Goal: Transaction & Acquisition: Book appointment/travel/reservation

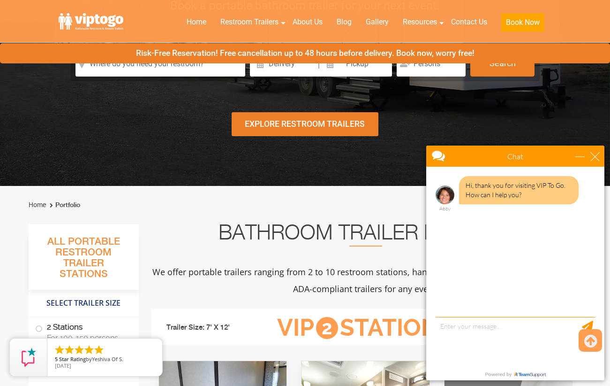
scroll to position [104, 0]
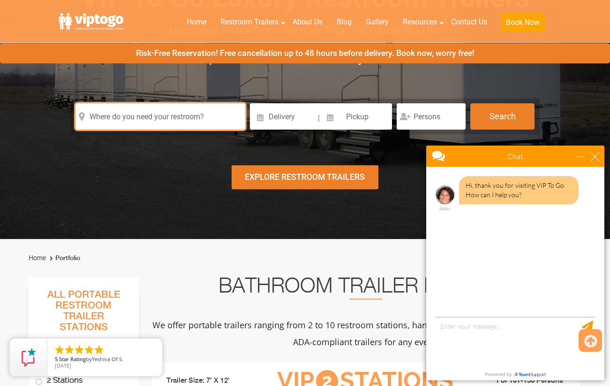
click at [202, 118] on input "text" at bounding box center [161, 116] width 170 height 26
type input "a"
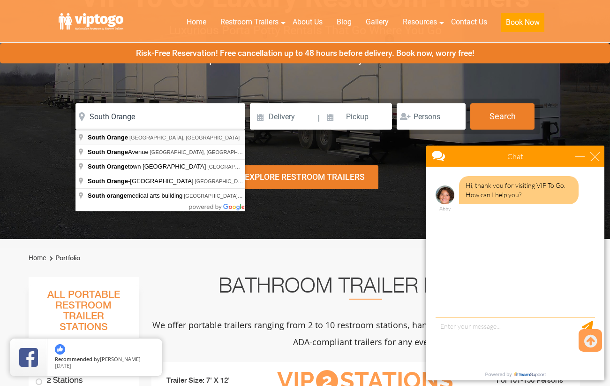
type input "[GEOGRAPHIC_DATA], [GEOGRAPHIC_DATA], [GEOGRAPHIC_DATA]"
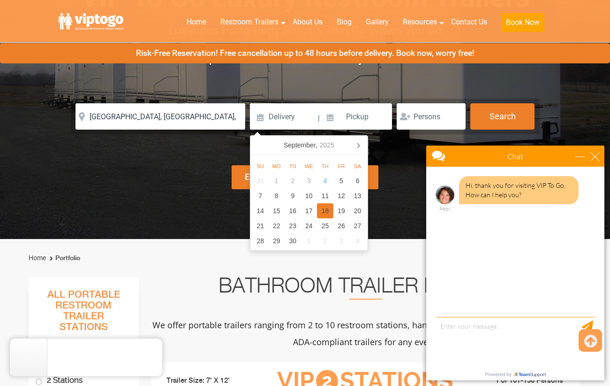
click at [322, 208] on div "18" at bounding box center [325, 210] width 16 height 15
type input "09/18/2025"
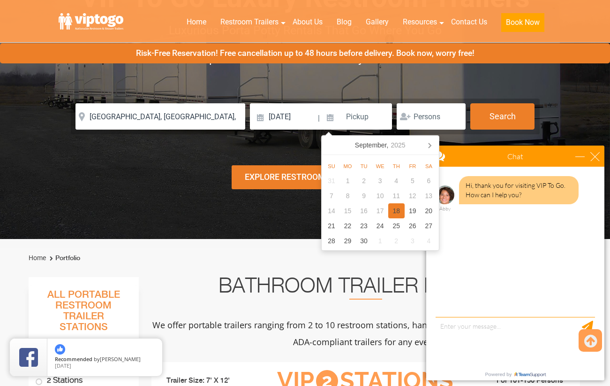
click at [398, 211] on div "18" at bounding box center [396, 210] width 16 height 15
type input "09/18/2025"
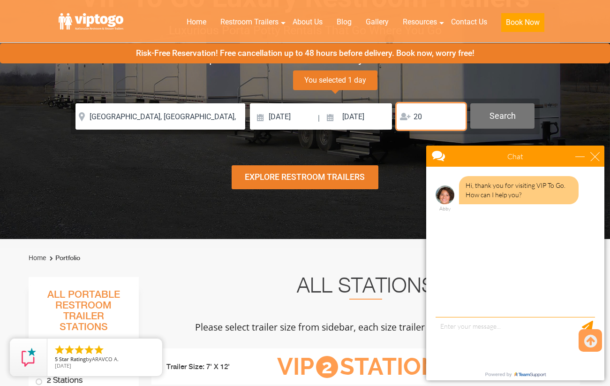
type input "20"
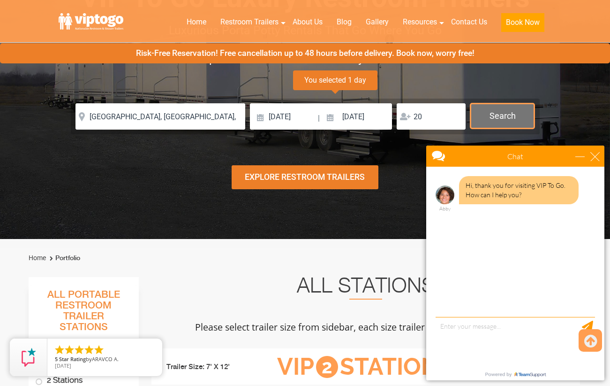
click at [501, 111] on button "Search" at bounding box center [503, 115] width 64 height 25
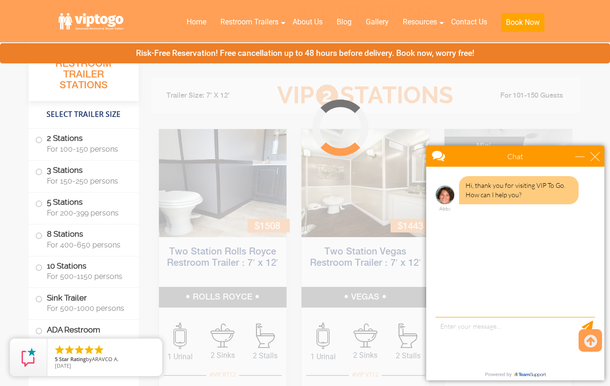
scroll to position [380, 0]
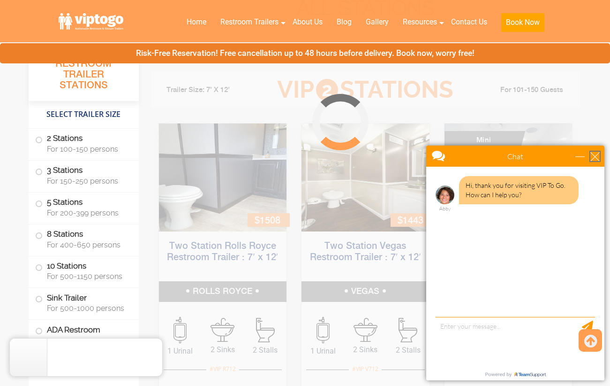
click at [594, 156] on div "close" at bounding box center [595, 156] width 9 height 9
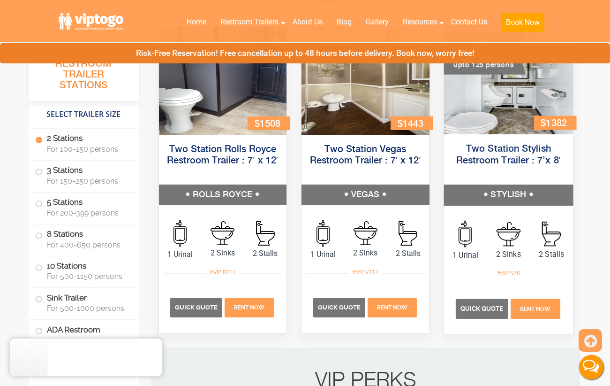
scroll to position [497, 0]
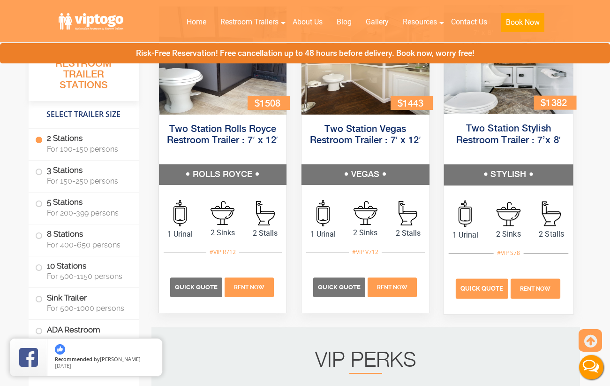
click at [479, 289] on span "Quick Quote" at bounding box center [481, 287] width 43 height 7
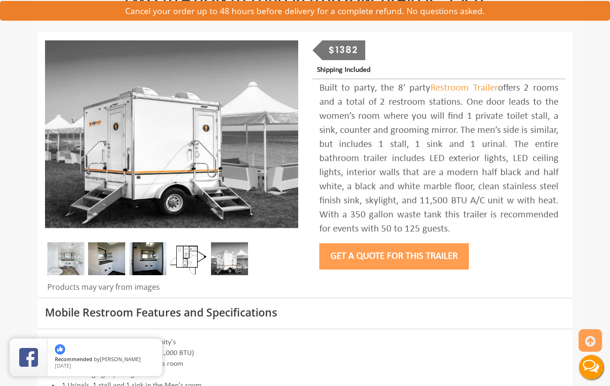
scroll to position [98, 0]
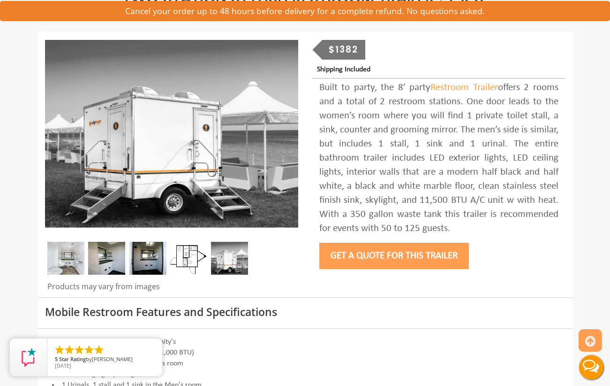
click at [406, 250] on button "Get a Quote for this Trailer" at bounding box center [395, 256] width 150 height 26
